Goal: Task Accomplishment & Management: Use online tool/utility

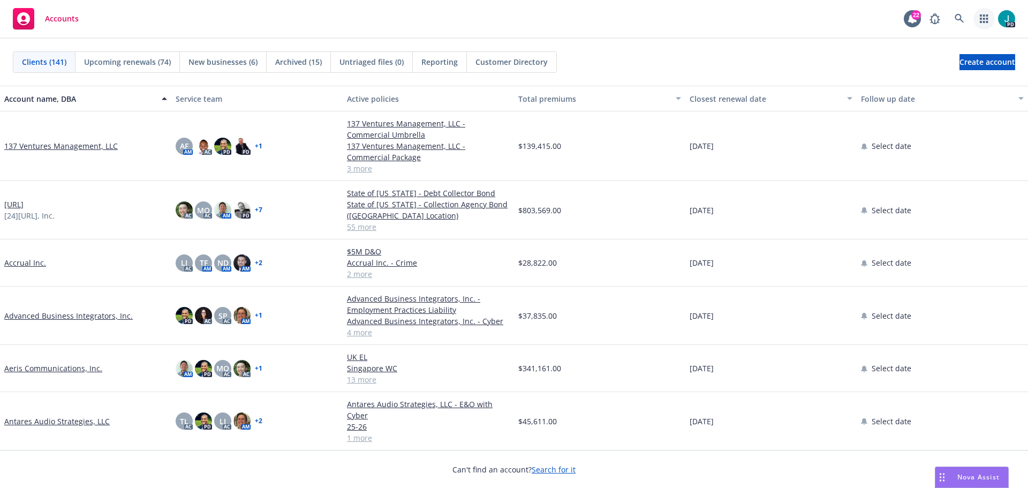
drag, startPoint x: 984, startPoint y: 16, endPoint x: 980, endPoint y: 20, distance: 6.1
click at [984, 16] on icon "button" at bounding box center [984, 18] width 8 height 9
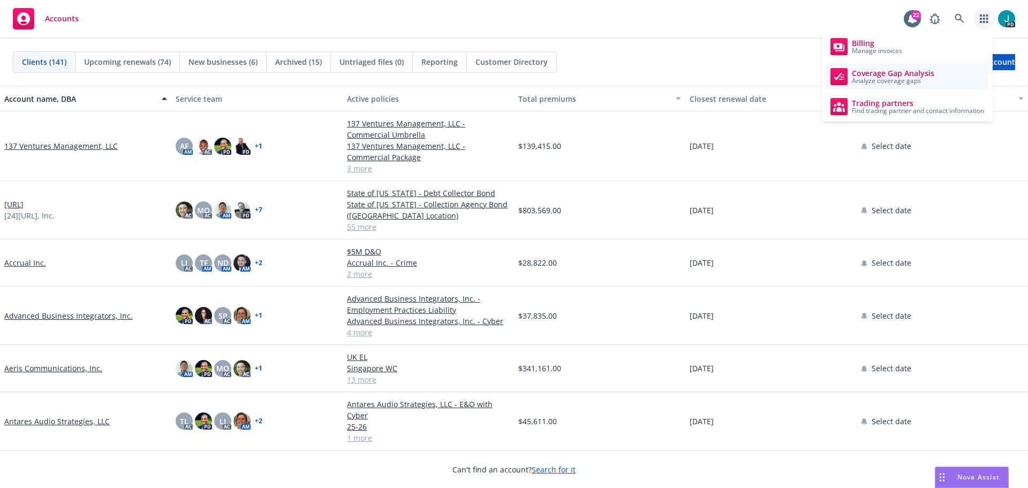
click at [927, 79] on span "Analyze coverage gaps" at bounding box center [893, 81] width 82 height 6
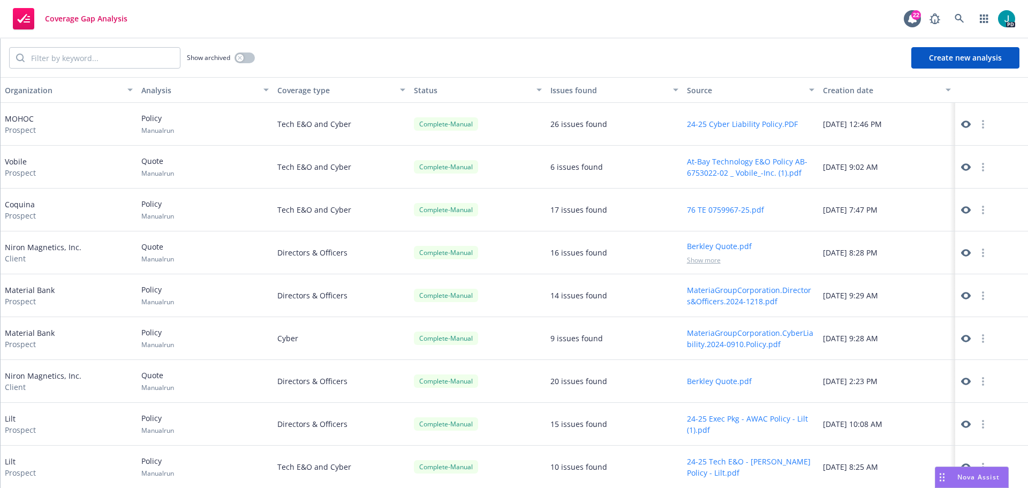
click at [916, 66] on button "Create new analysis" at bounding box center [966, 57] width 108 height 21
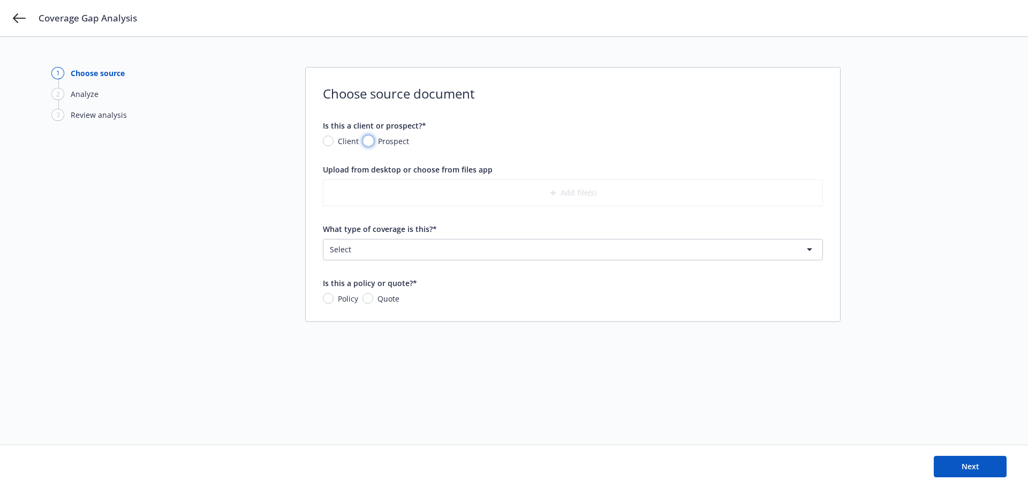
click at [367, 146] on input "Prospect" at bounding box center [368, 141] width 11 height 11
radio input "true"
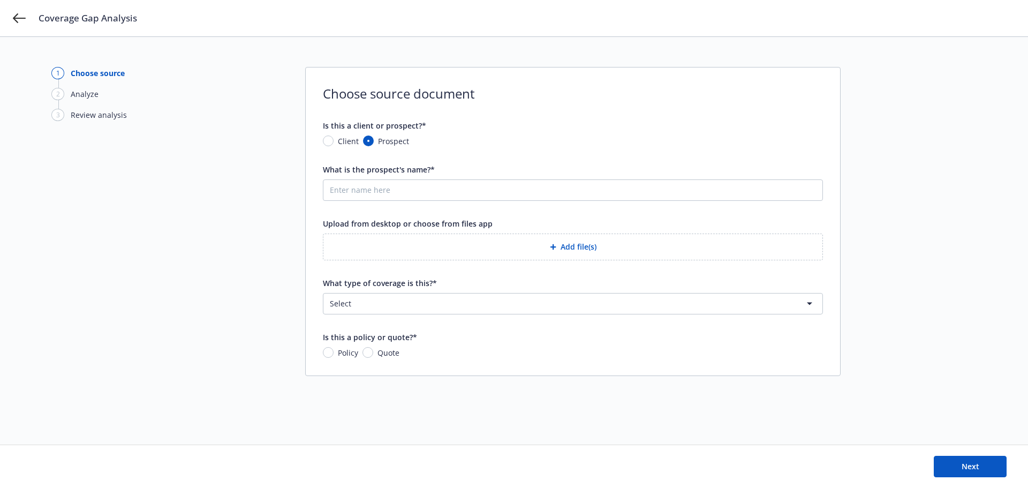
click at [333, 146] on div "Client" at bounding box center [341, 141] width 36 height 11
click at [333, 146] on input "Client" at bounding box center [328, 141] width 11 height 11
radio input "true"
click at [397, 196] on button "Nothing selected" at bounding box center [573, 189] width 500 height 21
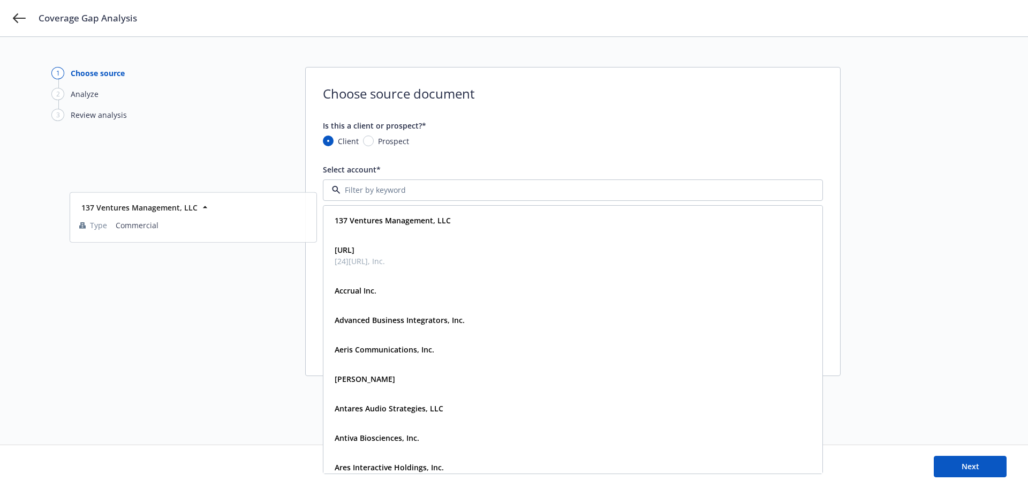
click at [396, 192] on input at bounding box center [571, 189] width 461 height 11
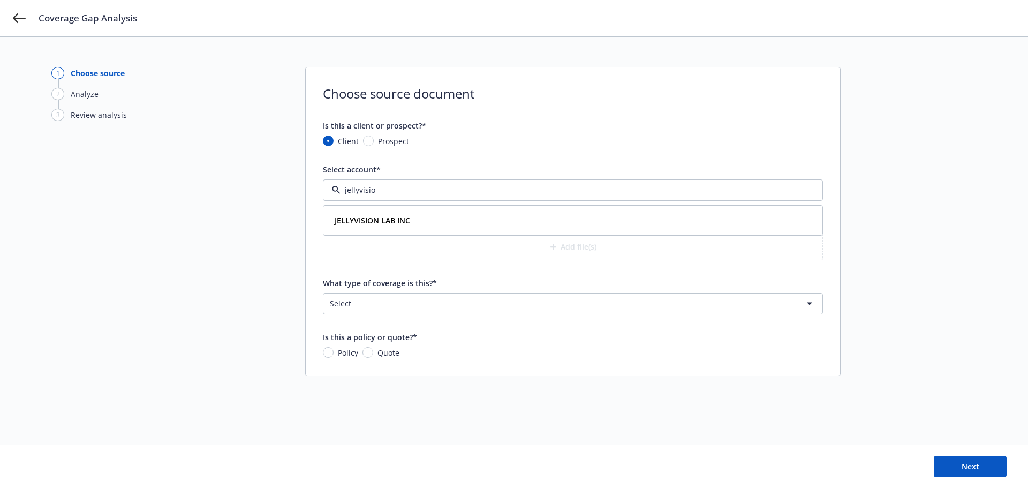
type input "jellyvision"
click at [397, 225] on strong "JELLYVISION LAB INC" at bounding box center [373, 220] width 76 height 10
click at [581, 247] on button "Add file(s)" at bounding box center [573, 247] width 500 height 27
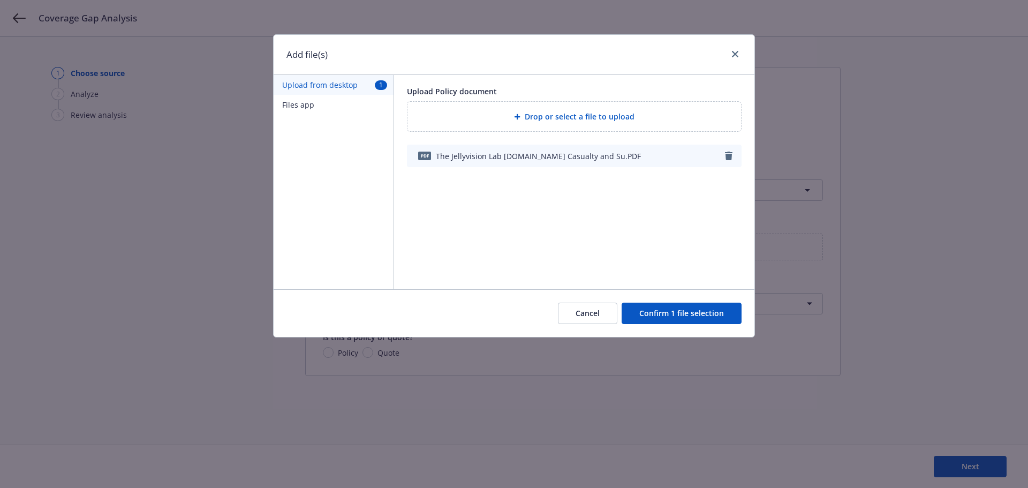
click at [666, 314] on button "Confirm 1 file selection" at bounding box center [682, 313] width 120 height 21
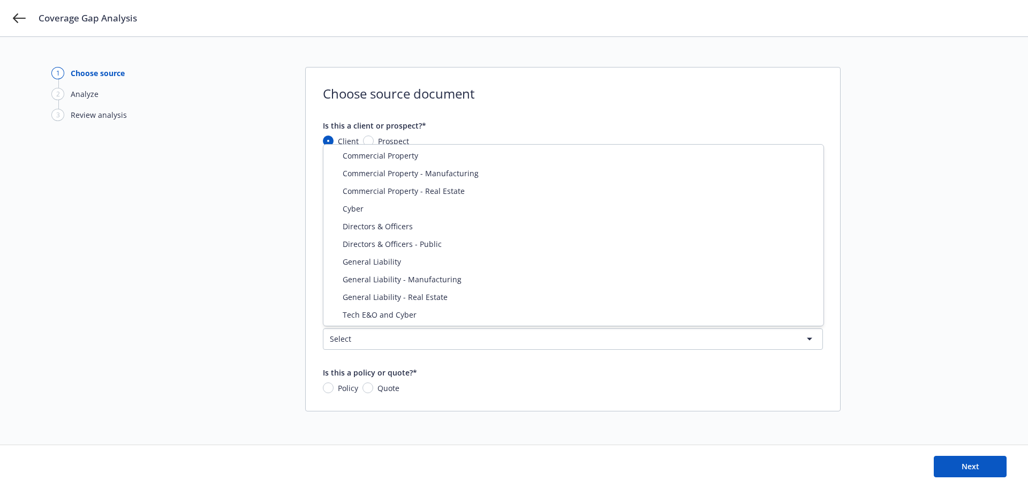
click at [483, 342] on html "Coverage Gap Analysis 1 Choose source 2 Analyze 3 Review analysis Choose source…" at bounding box center [514, 295] width 1028 height 590
select select "DIRECTORS_AND_OFFICERS"
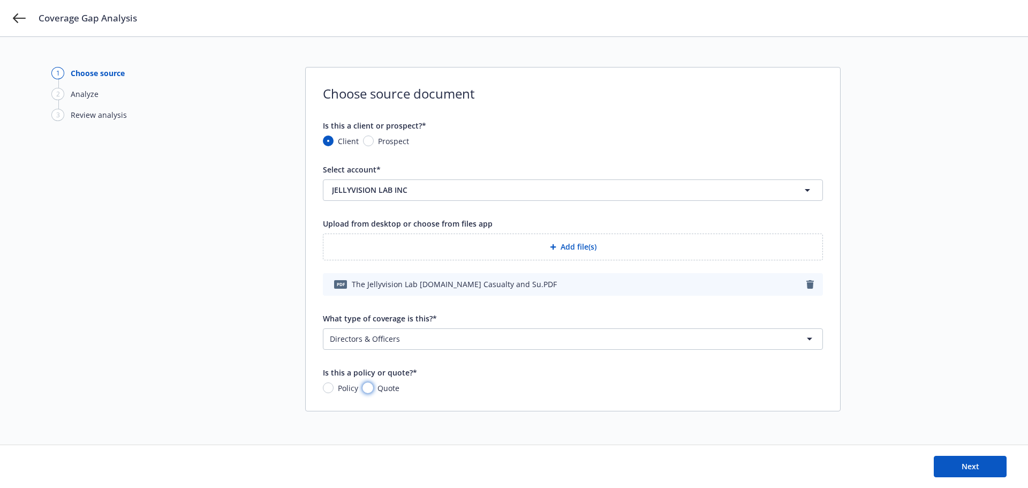
click at [372, 390] on input "Quote" at bounding box center [368, 387] width 11 height 11
radio input "true"
click at [969, 469] on span "Next" at bounding box center [971, 466] width 18 height 10
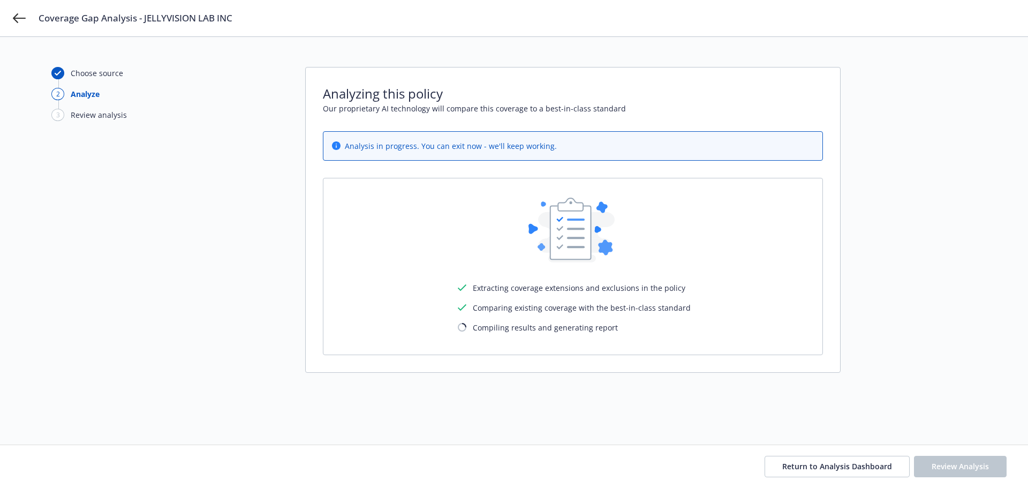
click at [491, 329] on span "Compiling results and generating report" at bounding box center [545, 327] width 145 height 11
click at [811, 465] on span "Return to Analysis Dashboard" at bounding box center [837, 466] width 110 height 10
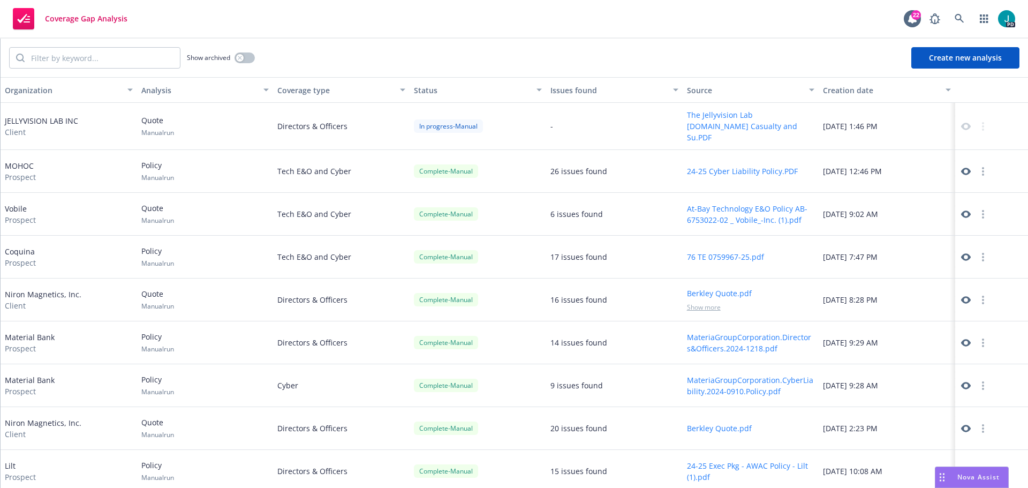
click at [62, 116] on div "JELLYVISION LAB INC Client" at bounding box center [41, 126] width 73 height 22
click at [454, 123] on div "In progress - Manual" at bounding box center [448, 125] width 69 height 13
click at [699, 121] on button "The Jellyvision Lab [DOMAIN_NAME] Casualty and Su.PDF" at bounding box center [751, 126] width 128 height 34
click at [320, 117] on div "Directors & Officers" at bounding box center [341, 126] width 137 height 47
click at [952, 63] on button "Create new analysis" at bounding box center [966, 57] width 108 height 21
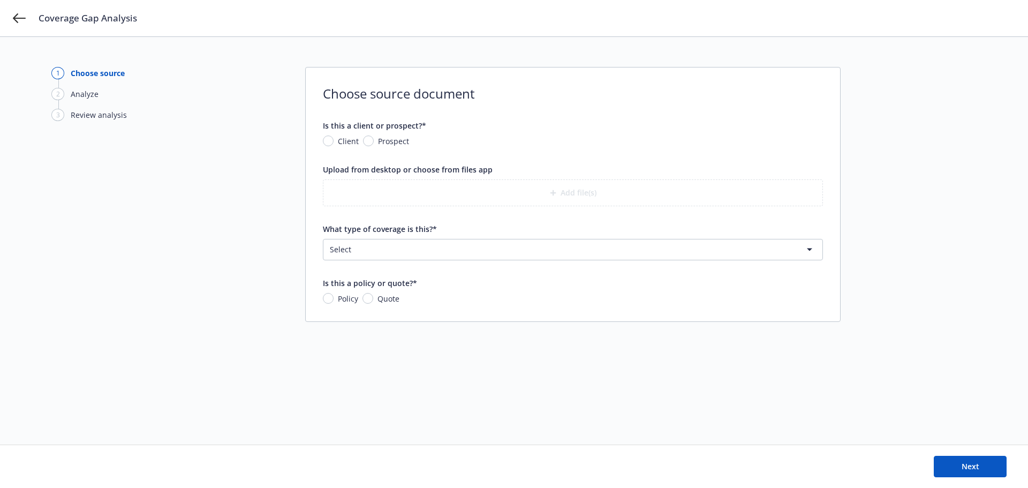
click at [323, 138] on div "Client" at bounding box center [341, 141] width 36 height 11
click at [323, 138] on input "Client" at bounding box center [328, 141] width 11 height 11
radio input "true"
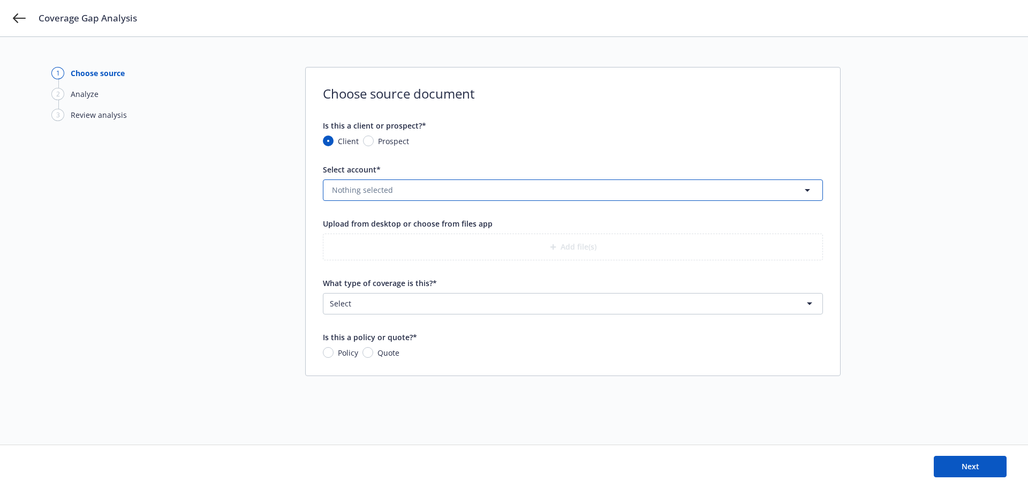
click at [344, 182] on button "Nothing selected" at bounding box center [573, 189] width 500 height 21
type input "jellyv"
click at [396, 222] on strong "JELLYVISION LAB INC" at bounding box center [373, 220] width 76 height 10
click at [569, 250] on button "Add file(s)" at bounding box center [573, 247] width 500 height 27
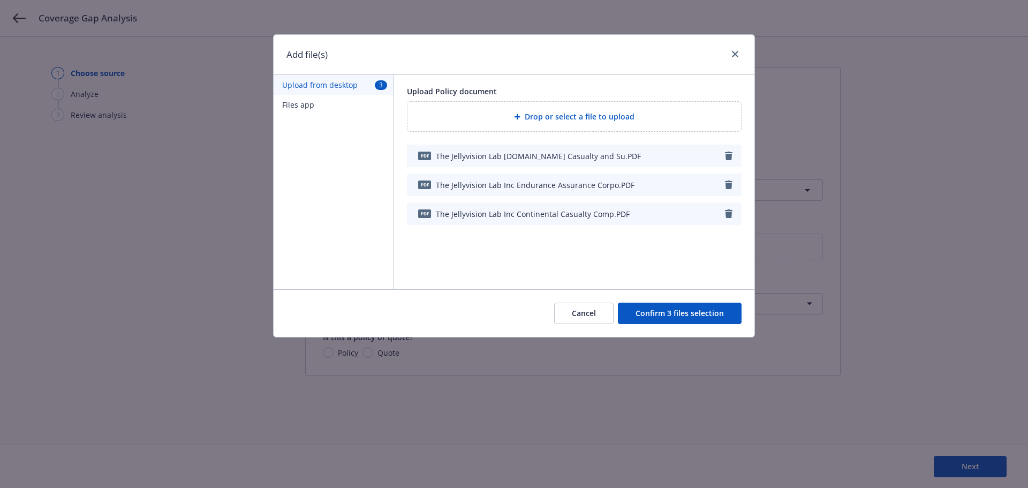
click at [681, 303] on button "Confirm 3 files selection" at bounding box center [680, 313] width 124 height 21
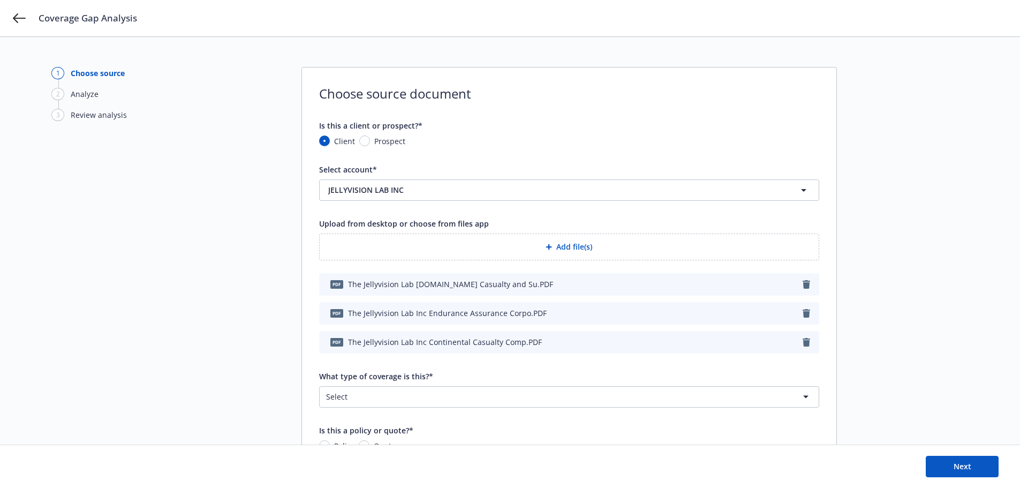
click at [401, 393] on html "Coverage Gap Analysis 1 Choose source 2 Analyze 3 Review analysis Choose source…" at bounding box center [510, 295] width 1020 height 590
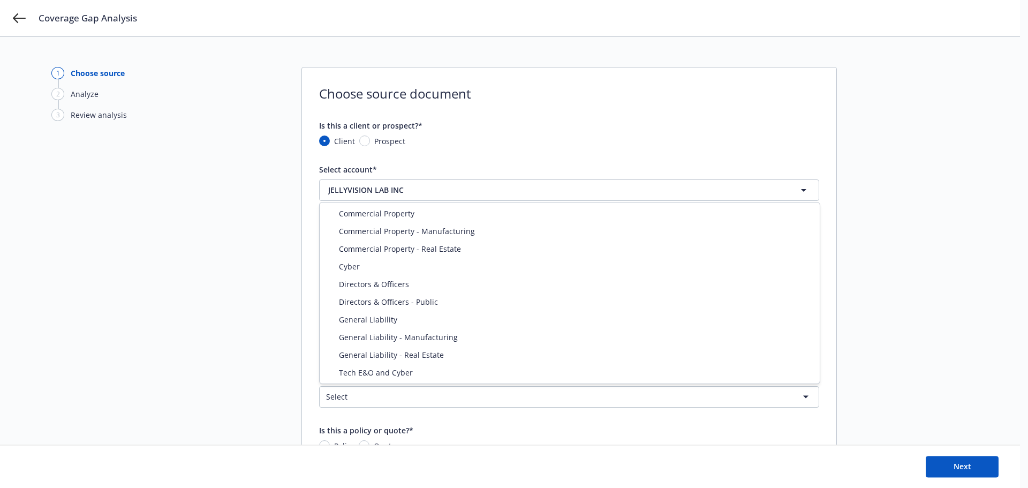
select select "DIRECTORS_AND_OFFICERS"
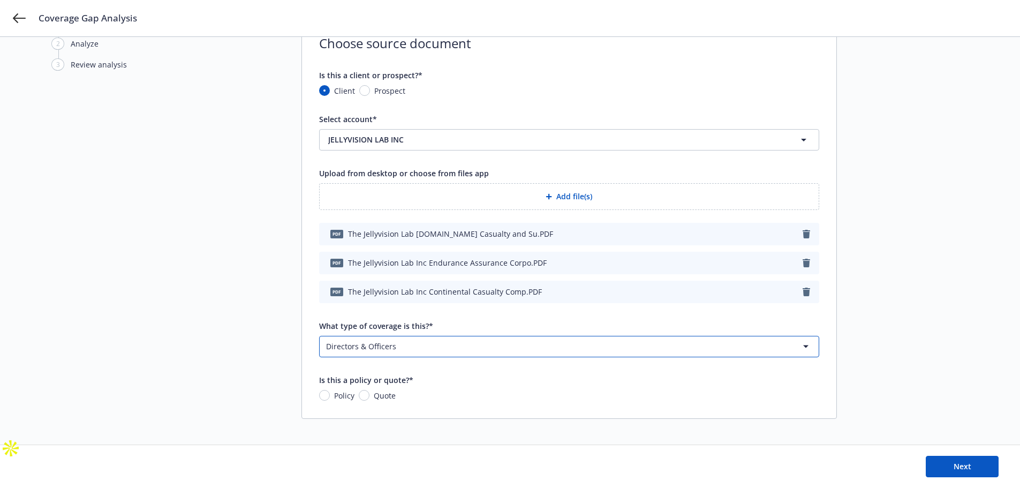
scroll to position [55, 0]
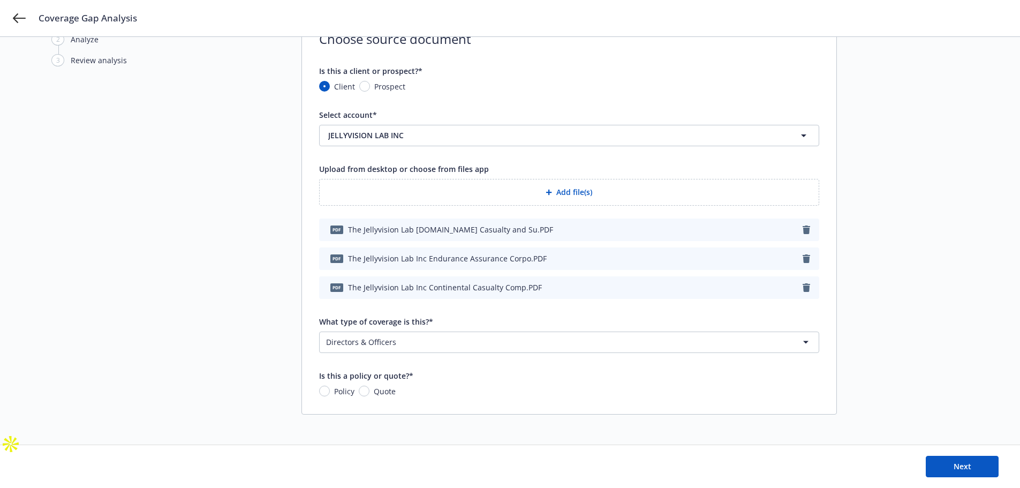
click at [326, 397] on div "Choose source document Is this a client or prospect?* Client Prospect Select ac…" at bounding box center [570, 213] width 536 height 402
click at [324, 393] on input "Policy" at bounding box center [324, 391] width 11 height 11
radio input "true"
click at [362, 387] on input "Quote" at bounding box center [364, 391] width 11 height 11
radio input "true"
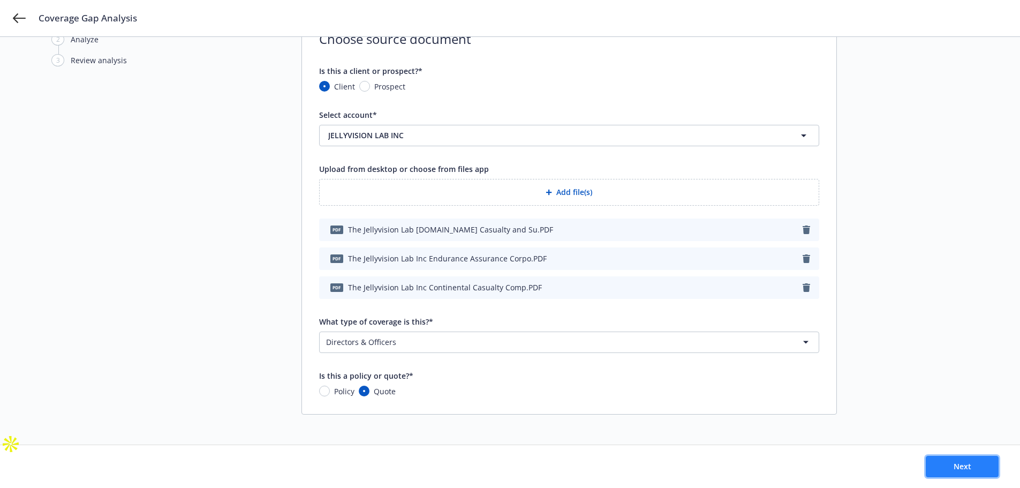
click at [965, 462] on span "Next" at bounding box center [963, 466] width 18 height 10
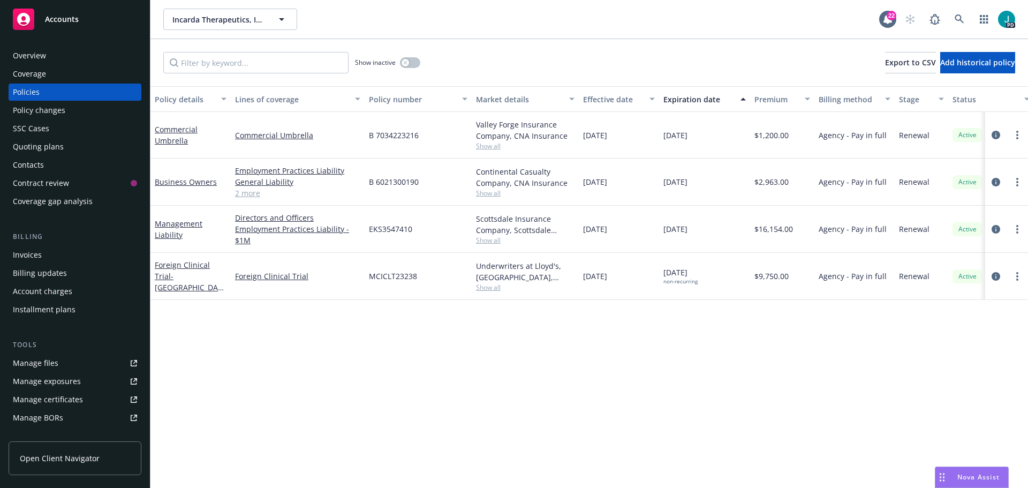
scroll to position [1056, 0]
click at [969, 478] on span "Nova Assist" at bounding box center [979, 476] width 42 height 9
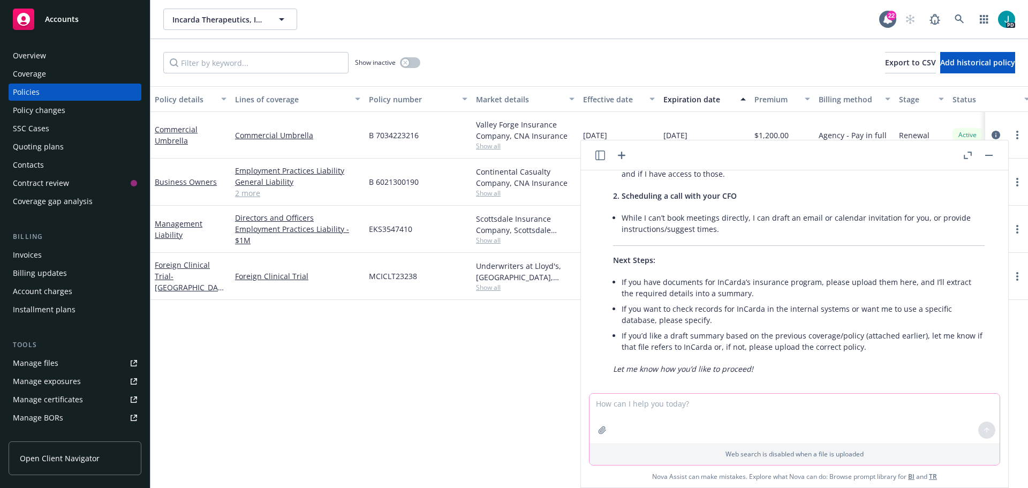
click at [661, 403] on textarea at bounding box center [795, 418] width 410 height 49
click at [616, 155] on icon "button" at bounding box center [621, 155] width 13 height 13
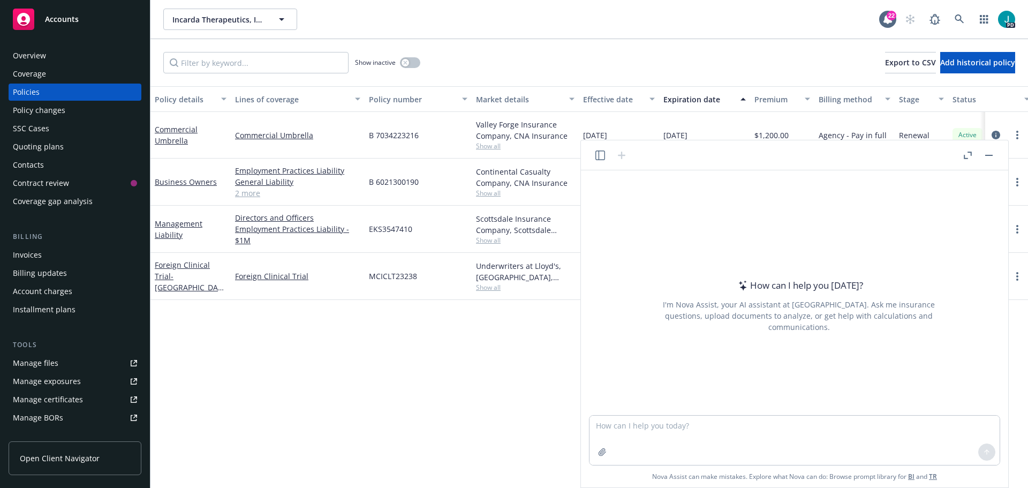
click at [630, 419] on textarea at bounding box center [795, 440] width 410 height 49
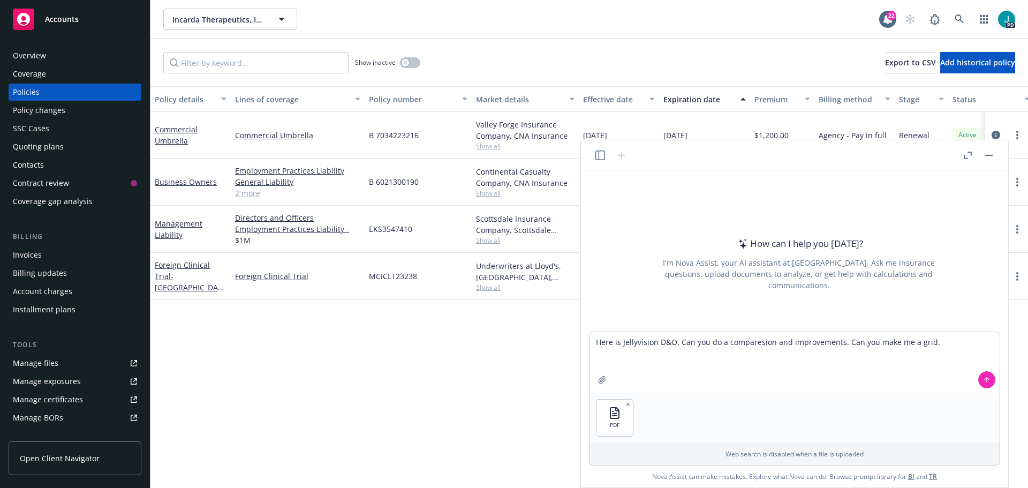
click at [645, 427] on div "PDF" at bounding box center [795, 418] width 410 height 50
click at [626, 443] on div "Web search is disabled when a file is uploaded" at bounding box center [795, 454] width 410 height 22
click at [944, 345] on textarea "Here is Jellyvision D&O. Can you do a comparesion and improvements. Can you mak…" at bounding box center [795, 362] width 410 height 61
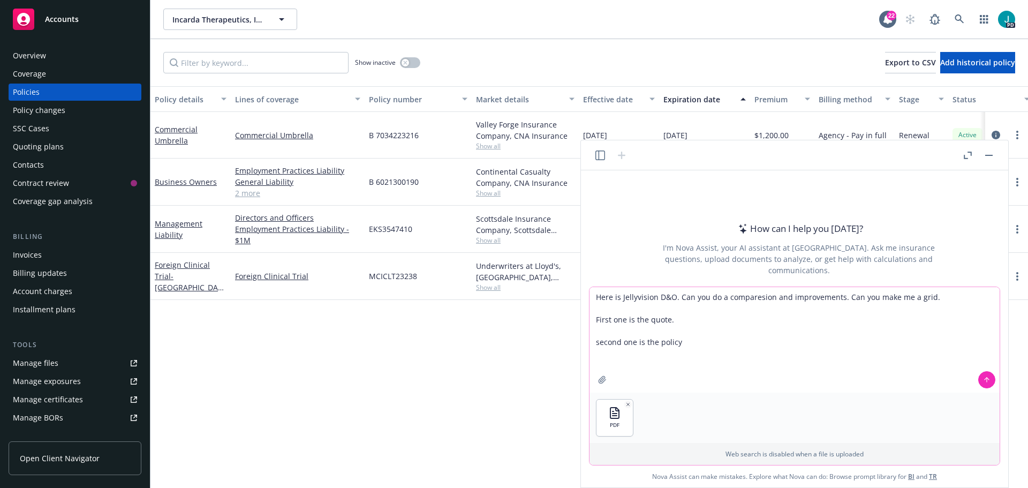
type textarea "Here is Jellyvision D&O. Can you do a comparesion and improvements. Can you mak…"
click at [983, 382] on icon at bounding box center [986, 379] width 7 height 7
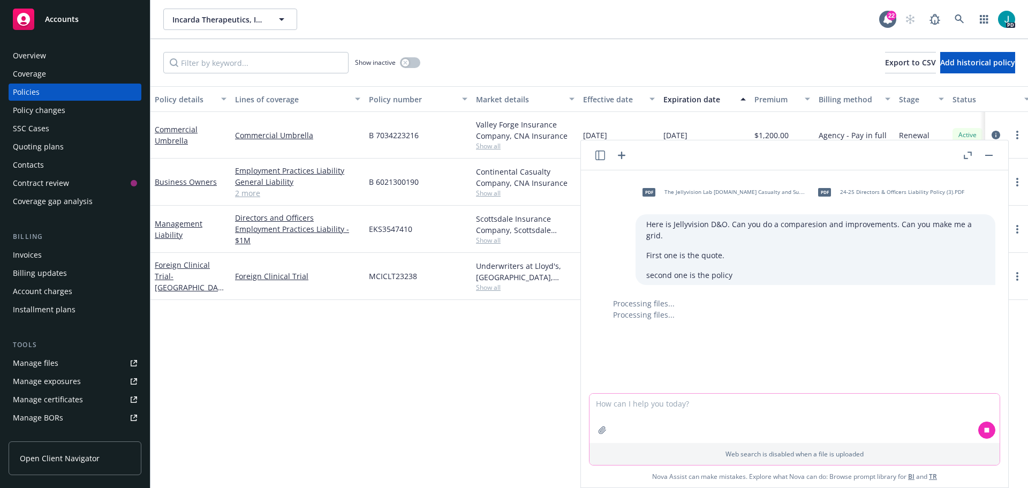
click at [970, 153] on icon "button" at bounding box center [968, 155] width 8 height 7
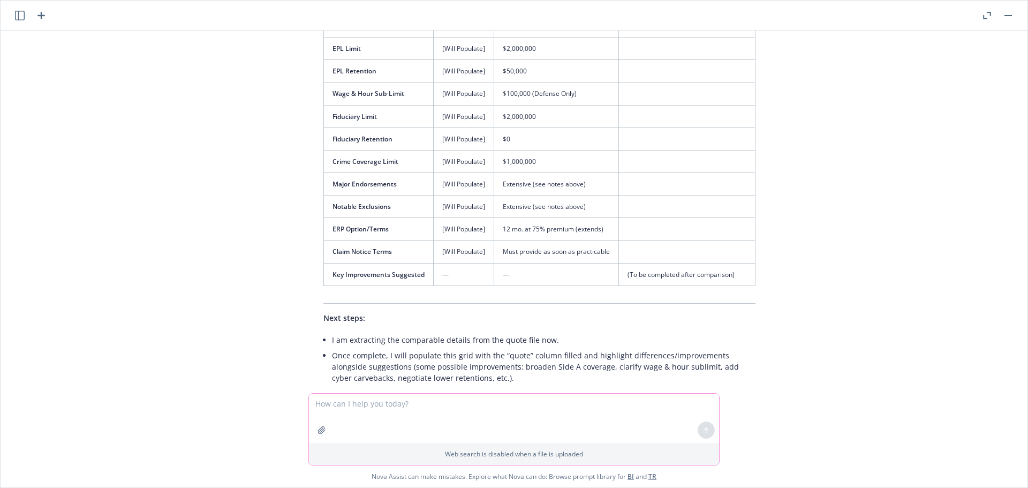
scroll to position [426, 0]
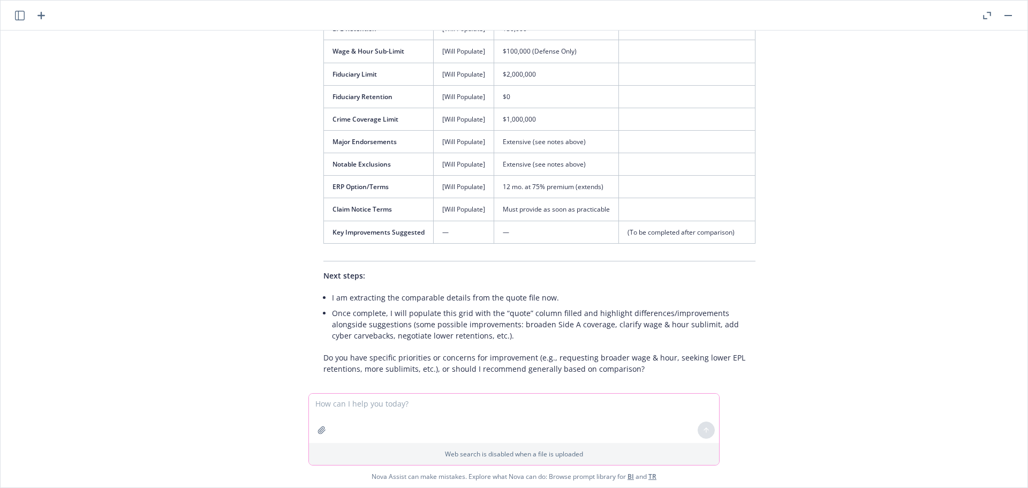
click at [456, 411] on textarea at bounding box center [514, 418] width 410 height 49
click at [325, 412] on textarea at bounding box center [514, 418] width 410 height 49
paste textarea "• Pre-claim inquiries • Entity investigation • Board observer and advisory cove…"
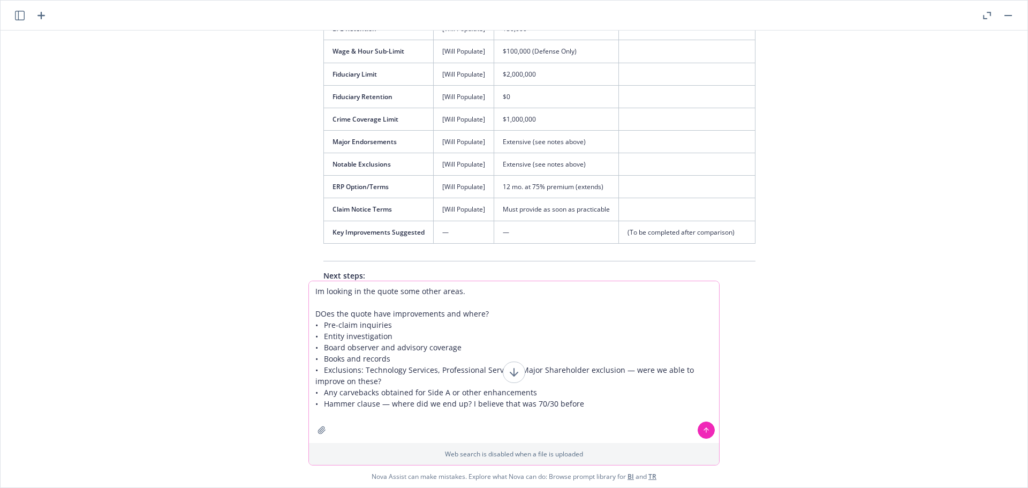
type textarea "Im looking in the quote some other areas. DOes the quote have improvements and …"
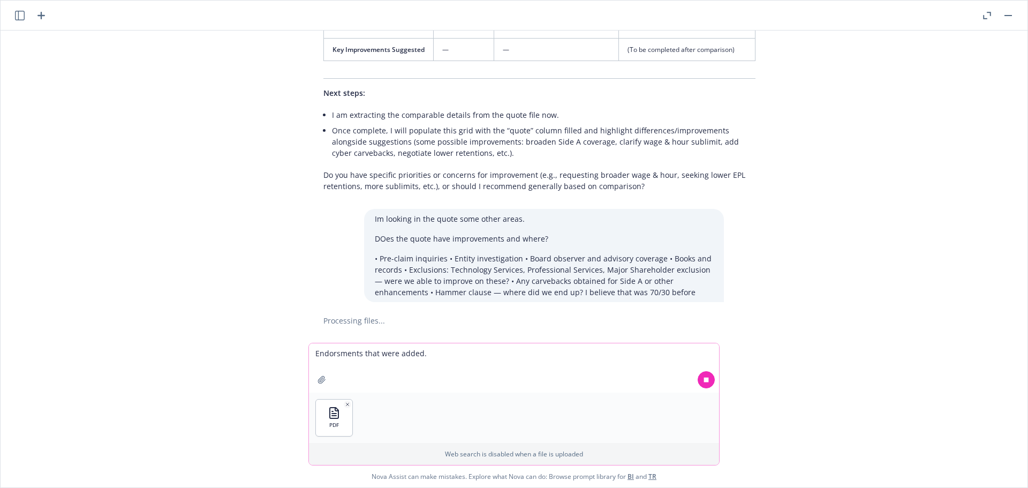
scroll to position [623, 0]
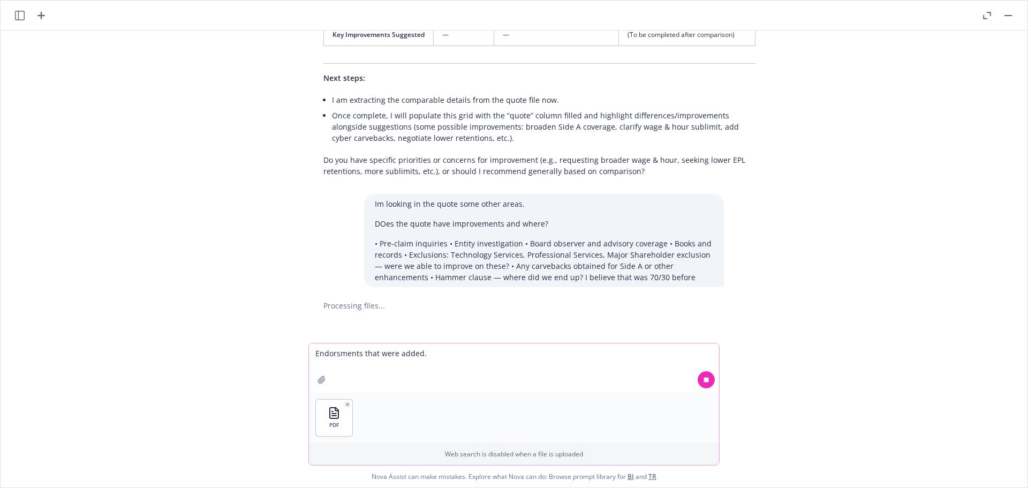
type textarea "Endorsments that were added."
click at [704, 380] on icon at bounding box center [706, 379] width 5 height 5
click at [701, 381] on button at bounding box center [706, 379] width 17 height 17
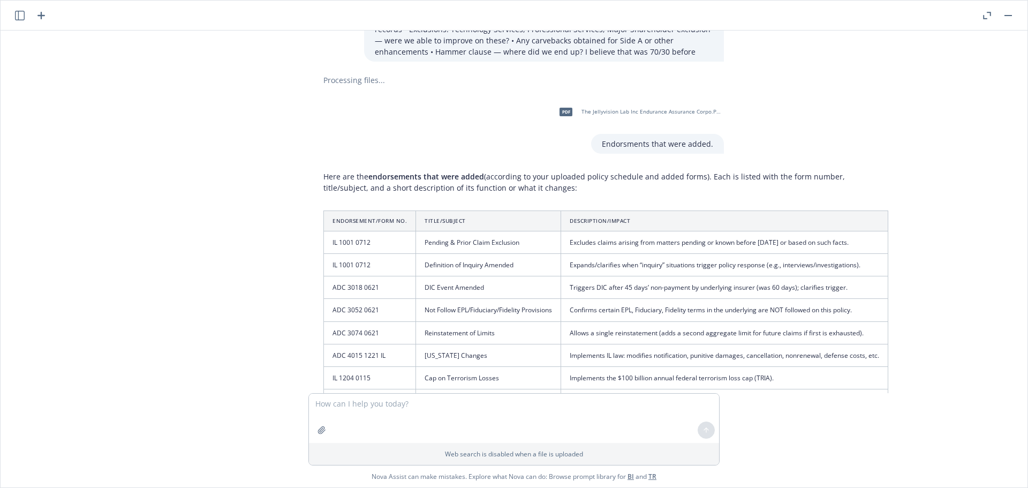
scroll to position [763, 0]
